Goal: Transaction & Acquisition: Purchase product/service

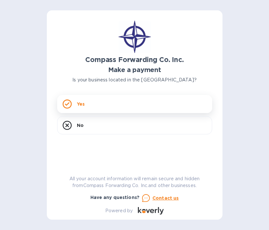
click at [115, 106] on div "Yes" at bounding box center [134, 104] width 155 height 18
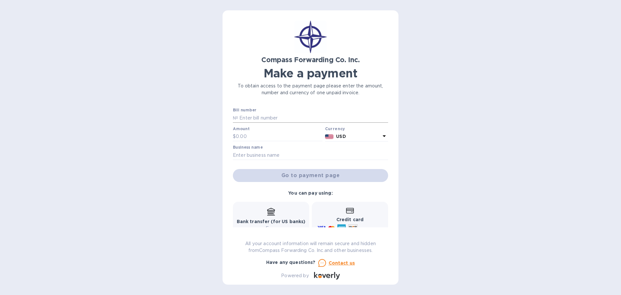
click at [269, 114] on input "text" at bounding box center [313, 118] width 150 height 10
type input "SCOMSE00063016"
click at [269, 137] on input "text" at bounding box center [279, 137] width 87 height 10
type input "7,395.00"
click at [248, 152] on input "text" at bounding box center [310, 155] width 155 height 10
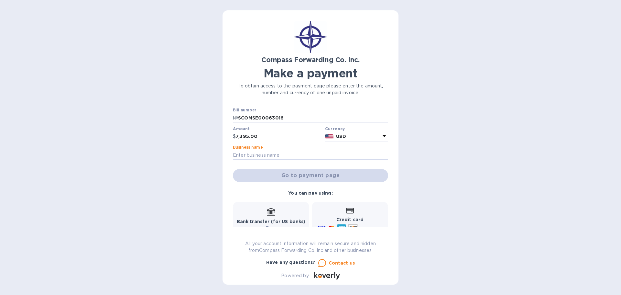
type input "Aero Industrial Sales"
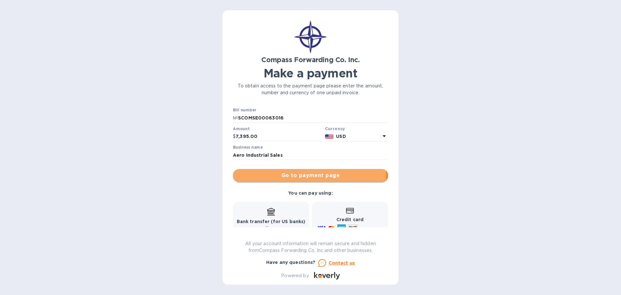
click at [269, 175] on span "Go to payment page" at bounding box center [310, 175] width 145 height 8
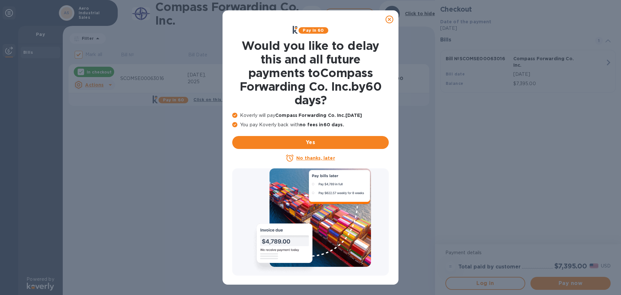
click at [269, 157] on u "No thanks, later" at bounding box center [315, 157] width 38 height 5
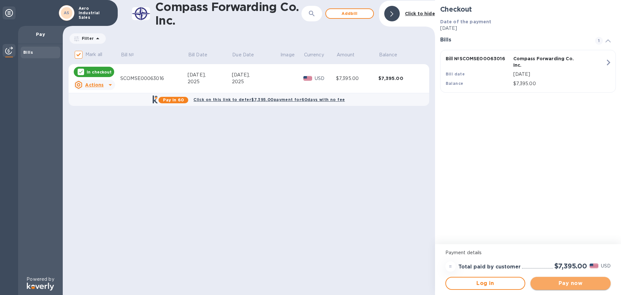
click at [269, 230] on span "Pay now" at bounding box center [571, 283] width 70 height 8
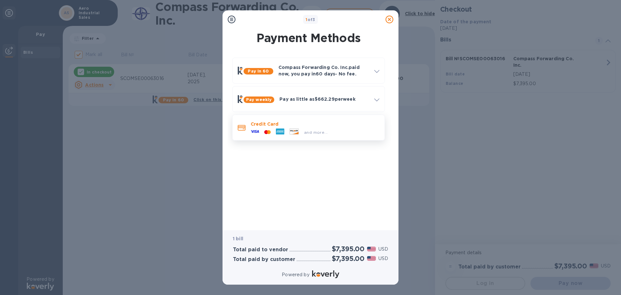
click at [269, 126] on p "Credit Card" at bounding box center [315, 124] width 129 height 6
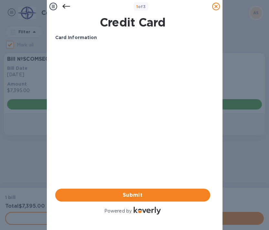
click at [244, 71] on div "1 of 3 Credit Card Card Information Your browser does not support iframes Submi…" at bounding box center [134, 115] width 269 height 230
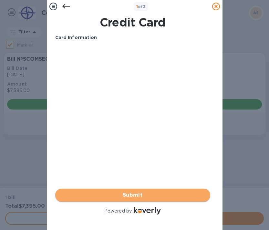
click at [128, 191] on span "Submit" at bounding box center [132, 195] width 145 height 8
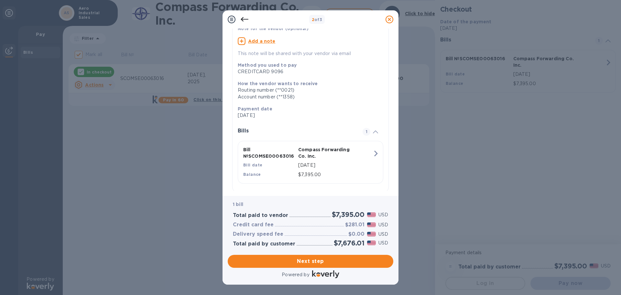
scroll to position [65, 0]
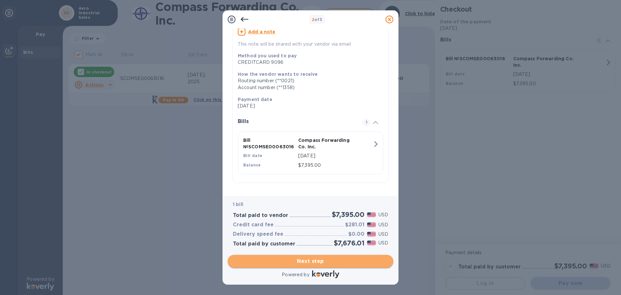
click at [269, 230] on span "Next step" at bounding box center [310, 261] width 155 height 8
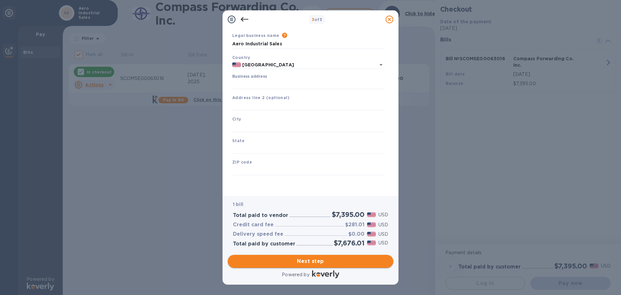
scroll to position [22, 0]
click at [256, 79] on input "Business address" at bounding box center [308, 84] width 153 height 10
type input "[GEOGRAPHIC_DATA]"
click at [259, 103] on input "text" at bounding box center [308, 106] width 153 height 10
type input "Suite 211"
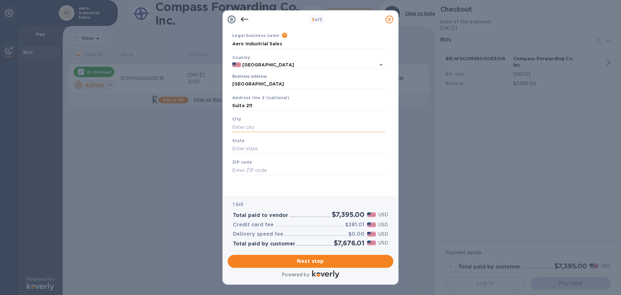
click at [248, 123] on input "text" at bounding box center [308, 127] width 153 height 10
type input "Rosedale"
click at [244, 146] on input "text" at bounding box center [308, 149] width 153 height 10
type input "[US_STATE]"
click at [234, 171] on input "text" at bounding box center [308, 170] width 153 height 10
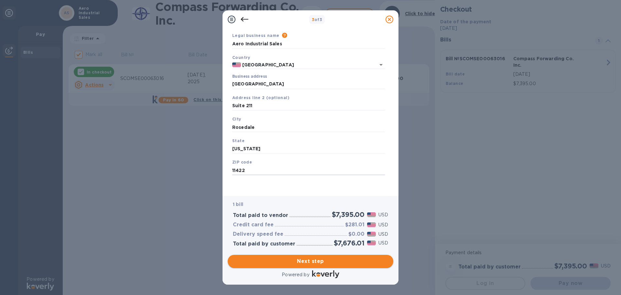
type input "11422"
click at [269, 230] on span "Next step" at bounding box center [310, 261] width 155 height 8
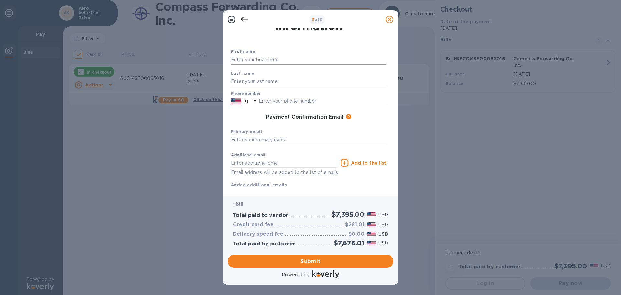
click at [263, 57] on input "text" at bounding box center [308, 60] width 155 height 10
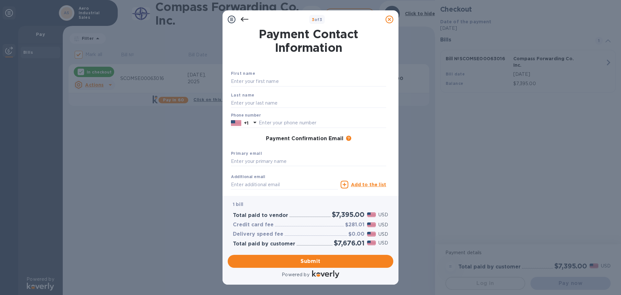
click at [251, 75] on b "First name" at bounding box center [243, 73] width 24 height 5
click at [243, 81] on input "text" at bounding box center [308, 82] width 155 height 10
type input "Ubah"
type input "[PERSON_NAME]"
type input "7189493300"
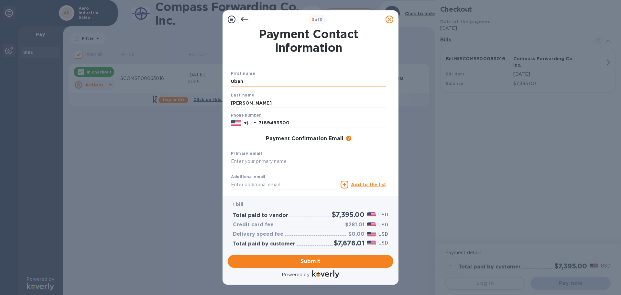
type input "[PERSON_NAME][EMAIL_ADDRESS][DOMAIN_NAME]"
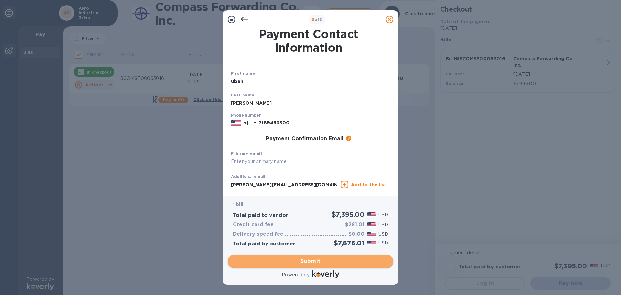
click at [269, 230] on span "Submit" at bounding box center [310, 261] width 155 height 8
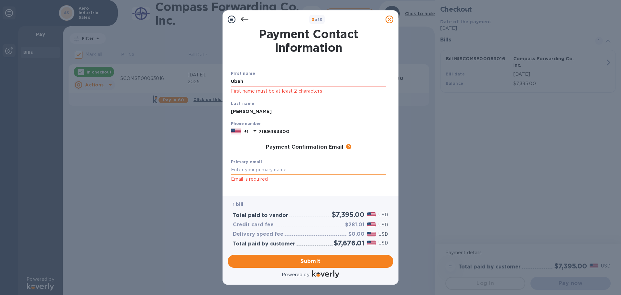
click at [248, 171] on input "text" at bounding box center [308, 170] width 155 height 10
type input "[PERSON_NAME][EMAIL_ADDRESS][DOMAIN_NAME]"
drag, startPoint x: 245, startPoint y: 81, endPoint x: 251, endPoint y: 78, distance: 6.1
click at [245, 81] on input "Ubah" at bounding box center [308, 82] width 155 height 10
type input "U"
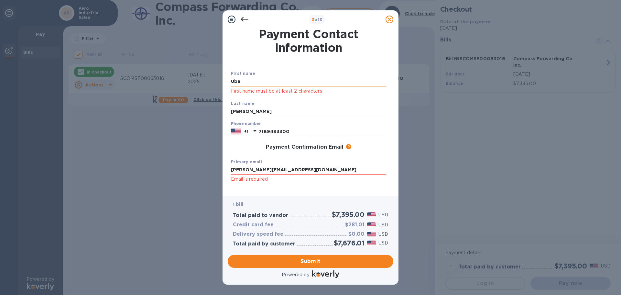
type input "Ubah"
click at [269, 167] on input "[PERSON_NAME][EMAIL_ADDRESS][DOMAIN_NAME]" at bounding box center [308, 170] width 155 height 10
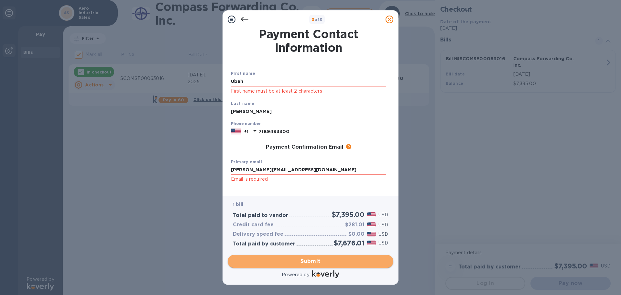
click at [269, 230] on span "Submit" at bounding box center [310, 261] width 155 height 8
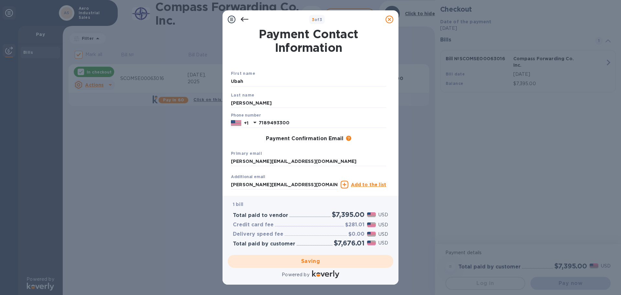
checkbox input "false"
